Goal: Transaction & Acquisition: Purchase product/service

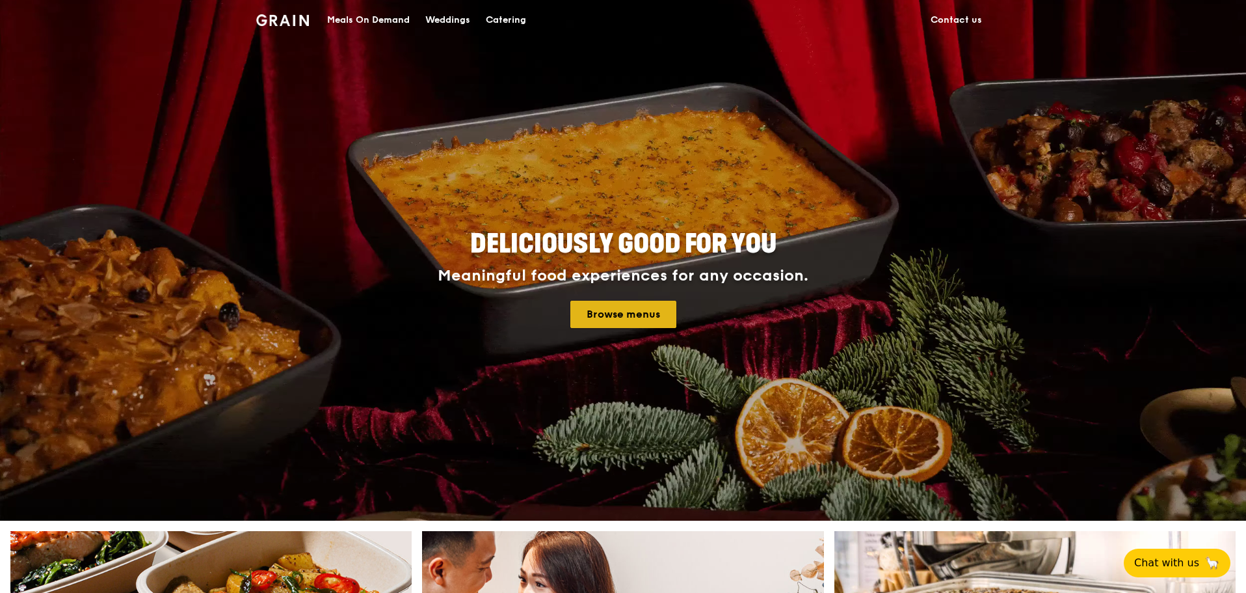
click at [612, 308] on link "Browse menus" at bounding box center [624, 314] width 106 height 27
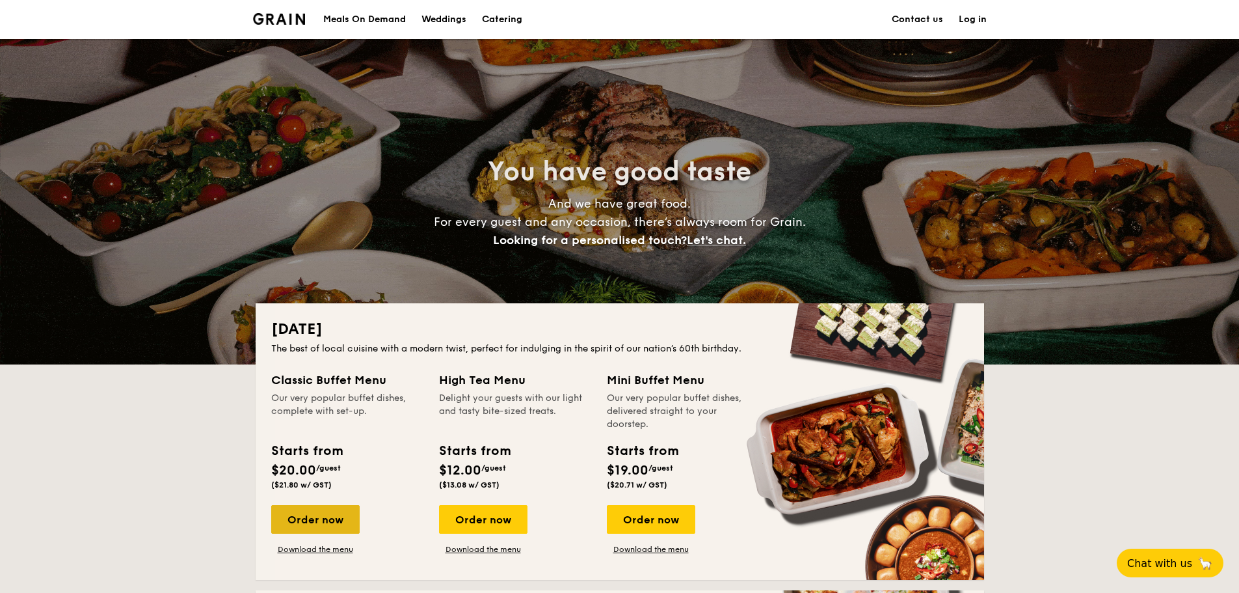
click at [309, 522] on div "Order now" at bounding box center [315, 519] width 88 height 29
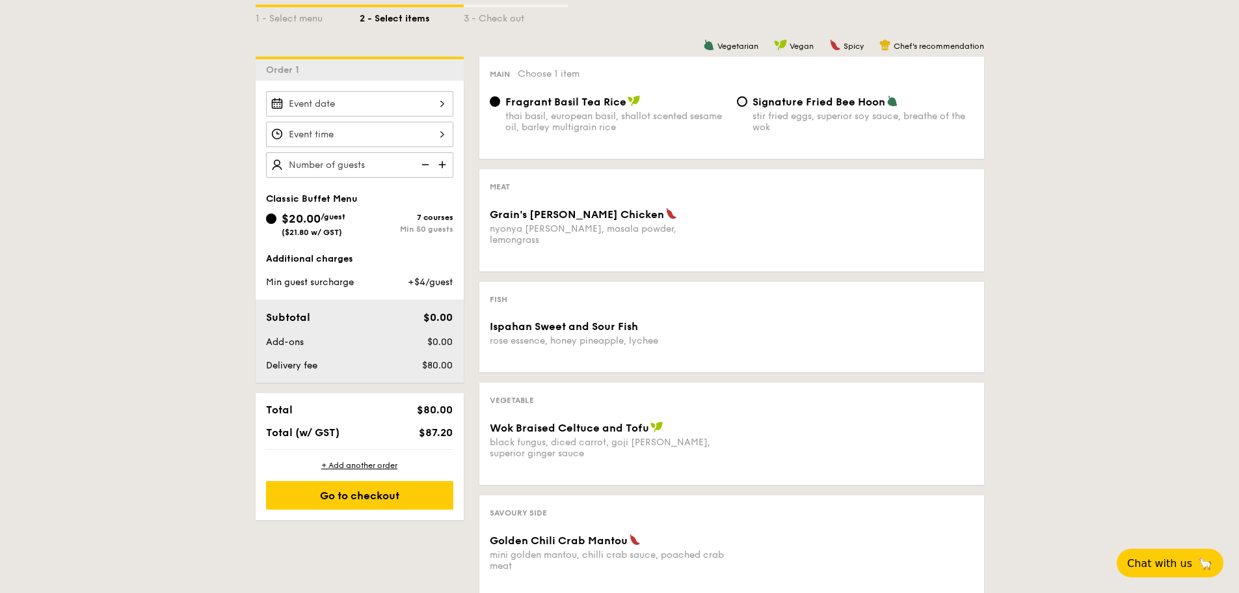
scroll to position [325, 0]
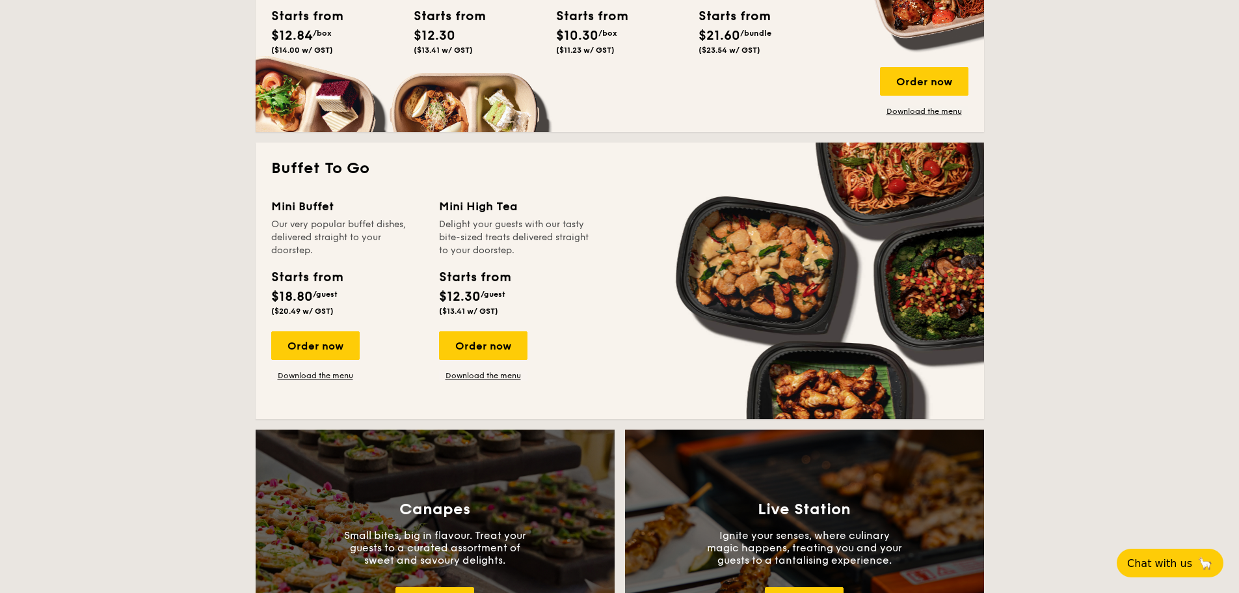
scroll to position [1106, 0]
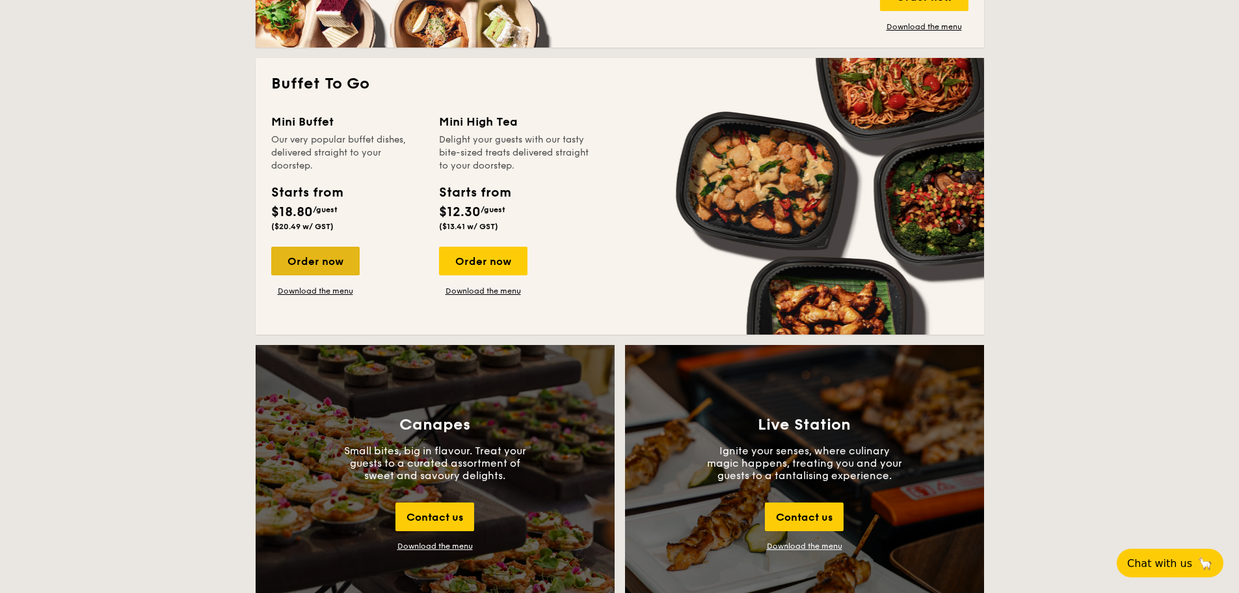
click at [342, 260] on div "Order now" at bounding box center [315, 261] width 88 height 29
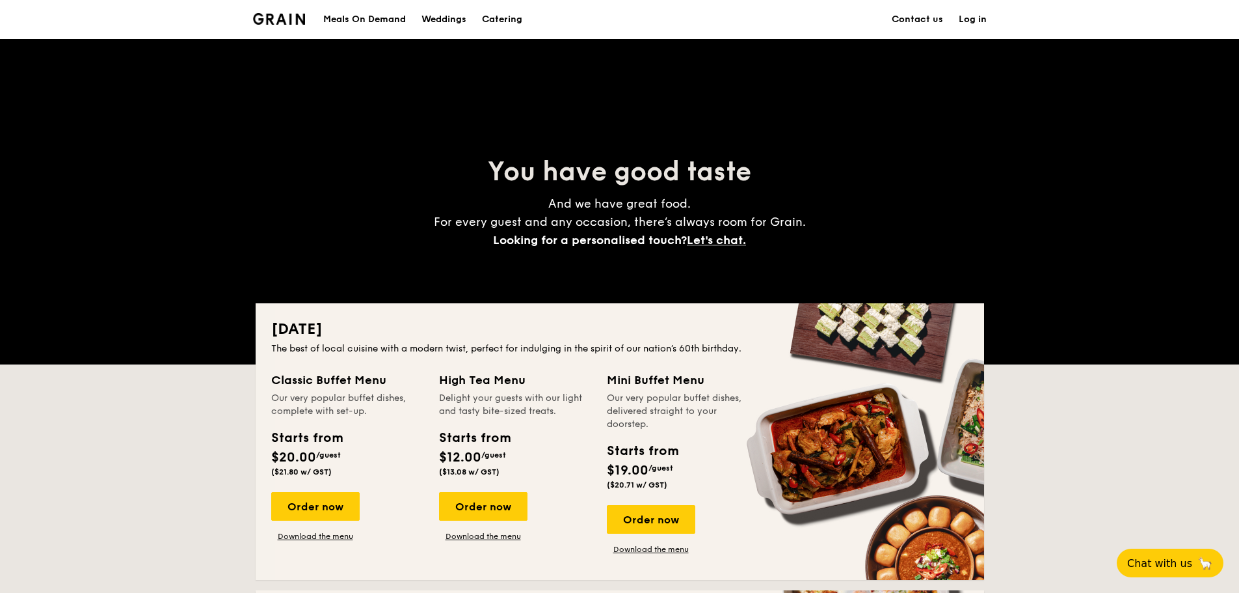
scroll to position [2528, 0]
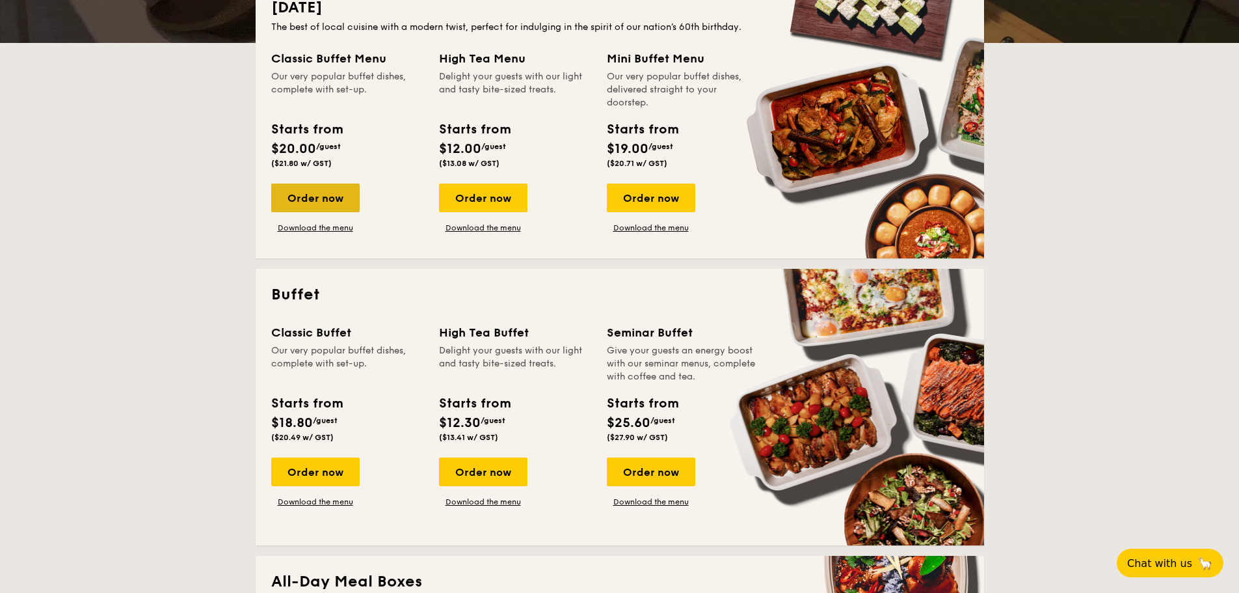
scroll to position [325, 0]
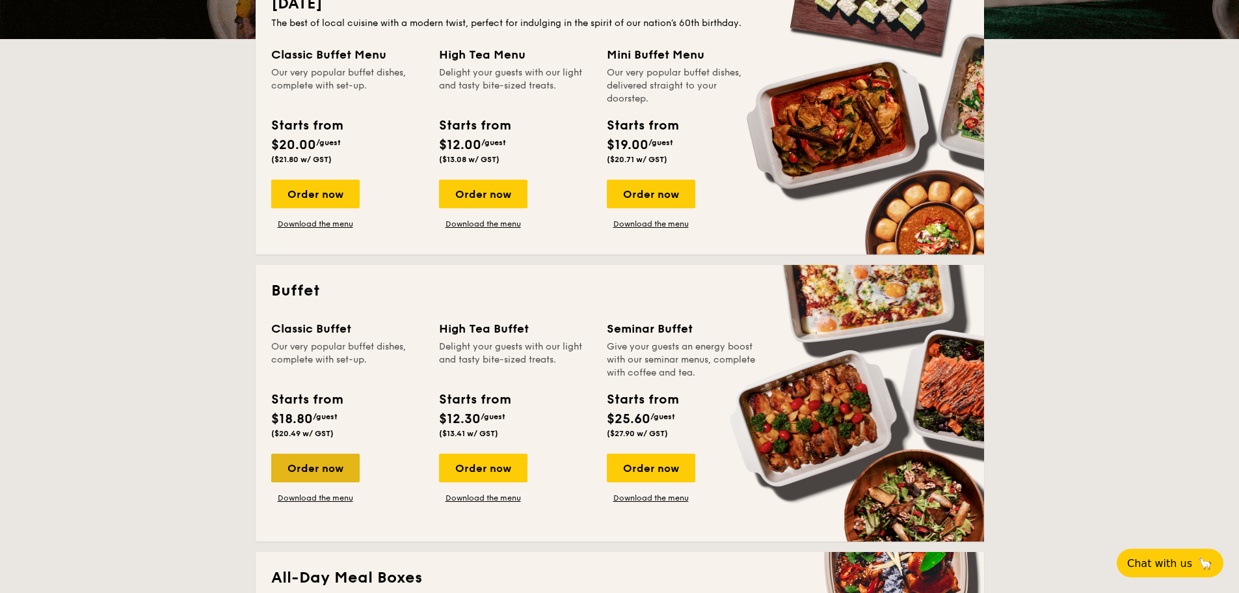
click at [320, 471] on div "Order now" at bounding box center [315, 467] width 88 height 29
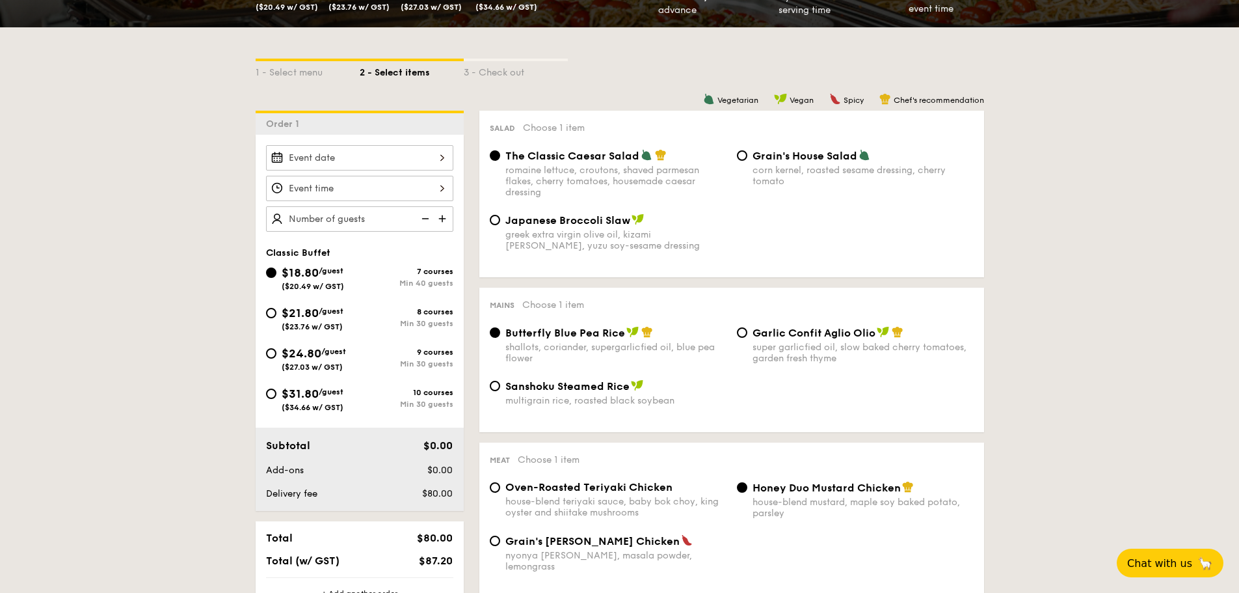
scroll to position [260, 0]
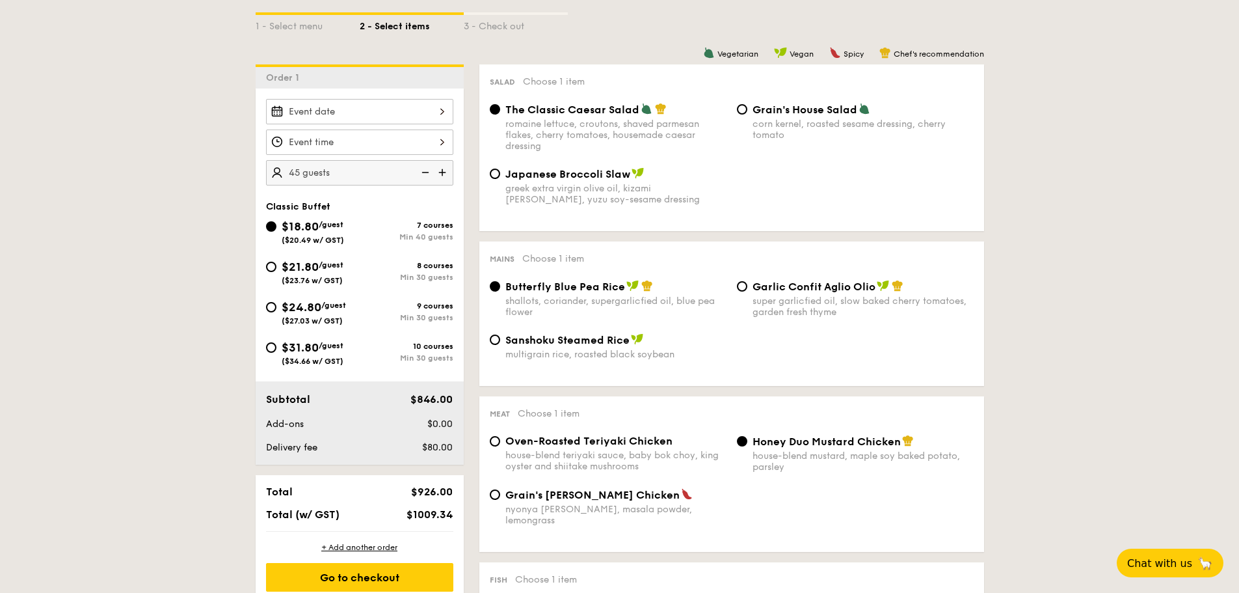
scroll to position [325, 0]
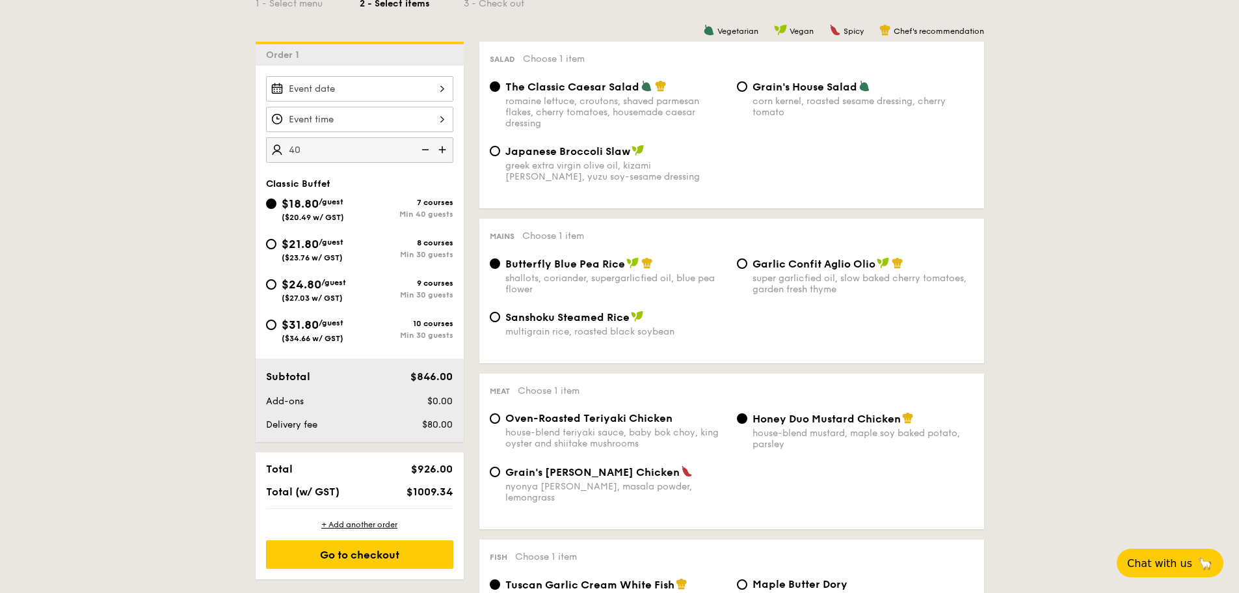
type input "40 guests"
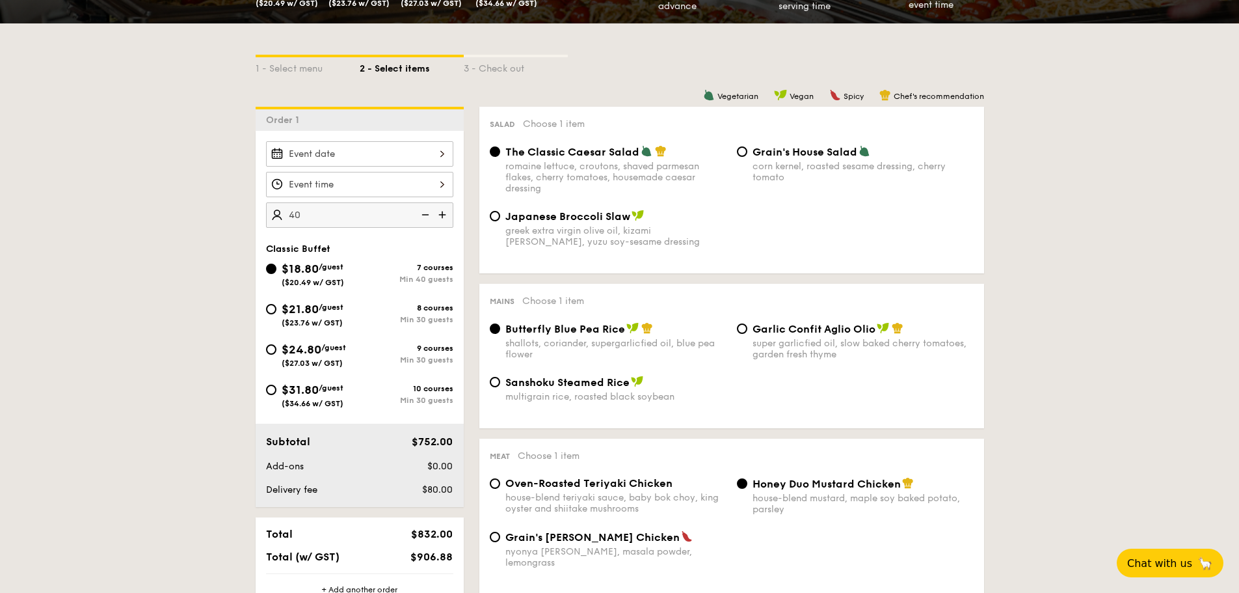
scroll to position [0, 0]
